Goal: Task Accomplishment & Management: Use online tool/utility

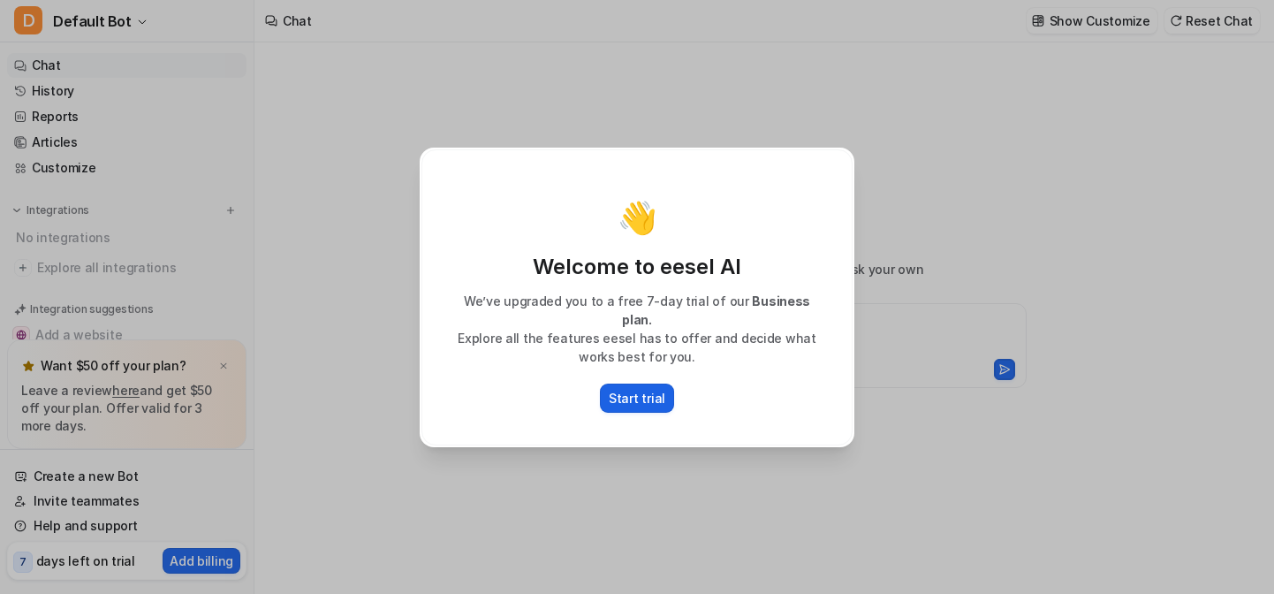
type textarea "**********"
click at [635, 390] on p "Start trial" at bounding box center [637, 398] width 57 height 19
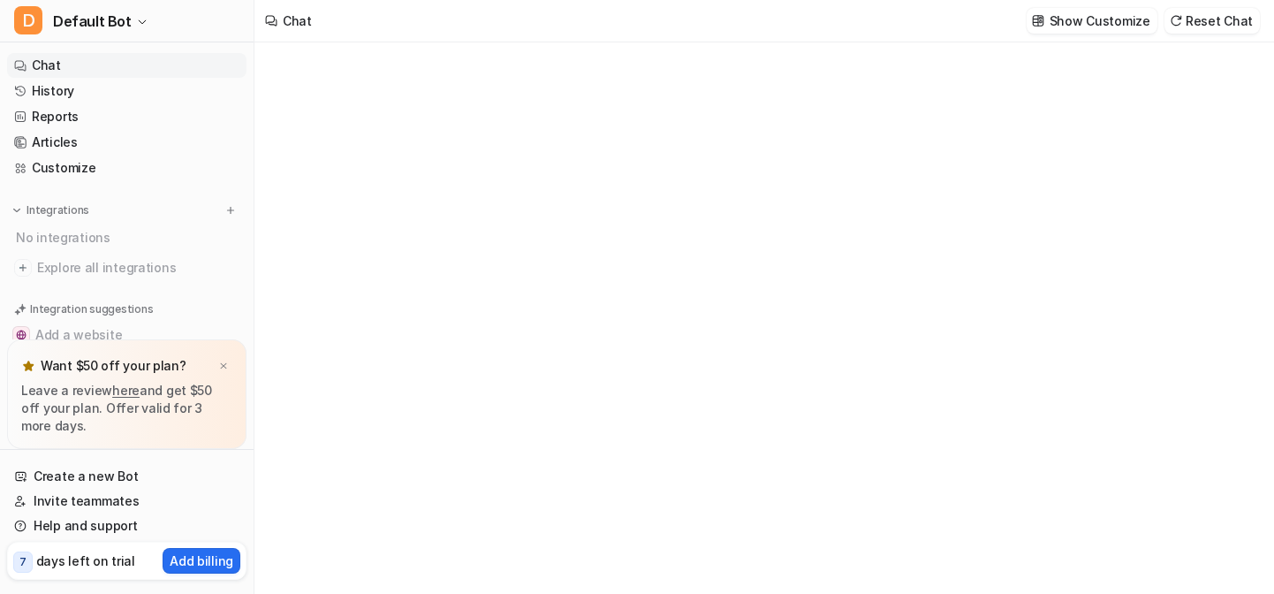
type textarea "**********"
